Goal: Task Accomplishment & Management: Use online tool/utility

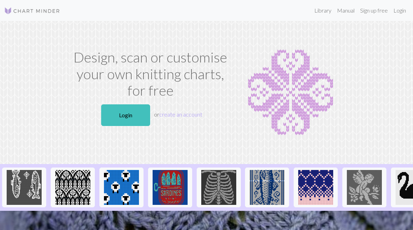
click at [135, 115] on link "Login" at bounding box center [125, 116] width 49 height 22
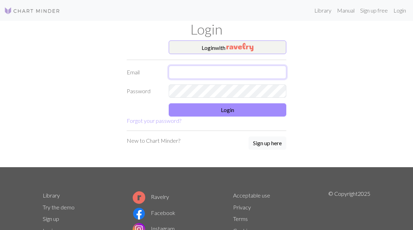
click at [207, 70] on input "text" at bounding box center [227, 72] width 117 height 13
type input "[PERSON_NAME][EMAIL_ADDRESS][DOMAIN_NAME]"
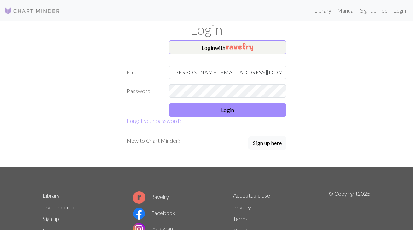
click at [238, 111] on button "Login" at bounding box center [227, 110] width 117 height 13
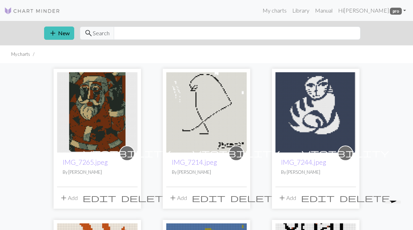
click at [225, 122] on img at bounding box center [206, 112] width 80 height 80
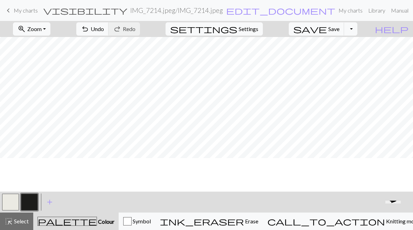
scroll to position [41, 0]
click at [13, 9] on link "keyboard_arrow_left My charts" at bounding box center [21, 11] width 34 height 12
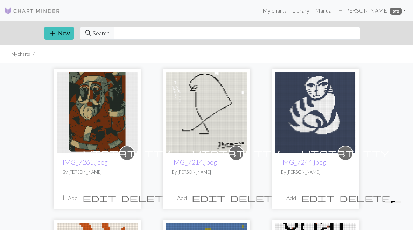
click at [65, 28] on button "add New" at bounding box center [59, 33] width 30 height 13
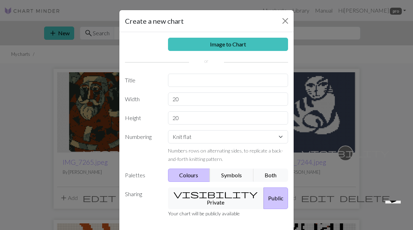
click at [258, 45] on link "Image to Chart" at bounding box center [228, 44] width 120 height 13
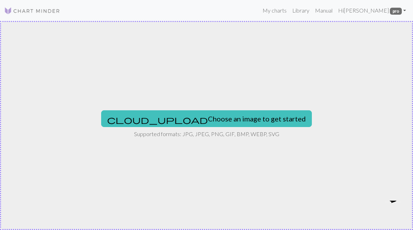
click at [214, 122] on button "cloud_upload Choose an image to get started" at bounding box center [206, 119] width 211 height 17
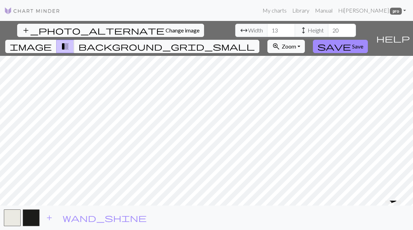
click at [52, 42] on span "image" at bounding box center [31, 47] width 42 height 10
click at [69, 42] on span "transition_fade" at bounding box center [65, 47] width 8 height 10
click at [255, 42] on span "background_grid_small" at bounding box center [166, 47] width 176 height 10
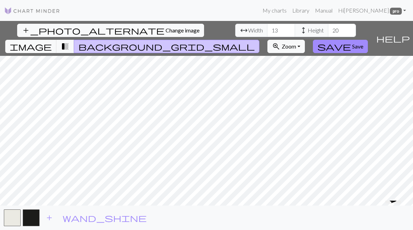
click at [259, 40] on button "background_grid_small" at bounding box center [166, 46] width 185 height 13
click at [267, 30] on input "13" at bounding box center [281, 30] width 28 height 13
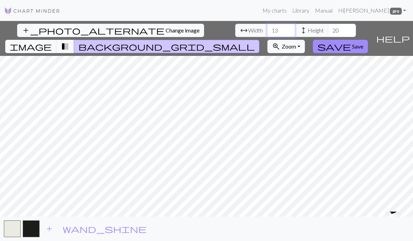
type input "1"
type input "21"
click at [328, 31] on input "20" at bounding box center [342, 30] width 28 height 13
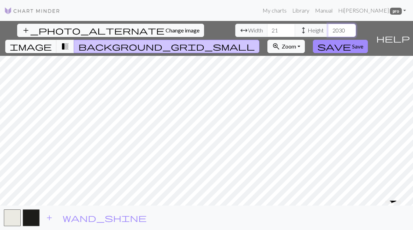
type input "2030"
click at [69, 42] on span "transition_fade" at bounding box center [65, 47] width 8 height 10
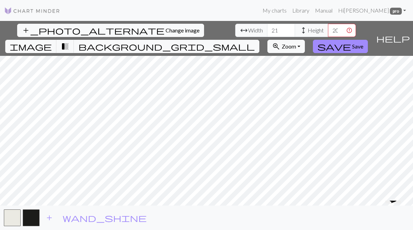
click at [52, 42] on span "image" at bounding box center [31, 47] width 42 height 10
click at [69, 42] on span "transition_fade" at bounding box center [65, 47] width 8 height 10
click at [243, 2] on nav "My charts Library Manual Hi [PERSON_NAME] pro Account settings Logout" at bounding box center [206, 10] width 413 height 21
